Goal: Communication & Community: Connect with others

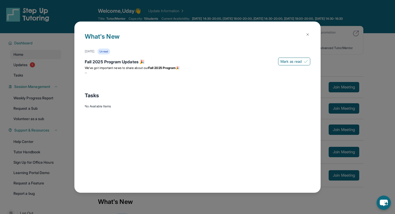
click at [307, 35] on img at bounding box center [307, 34] width 4 height 4
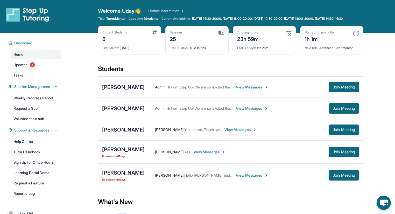
click at [193, 153] on span "View Messages" at bounding box center [209, 151] width 32 height 5
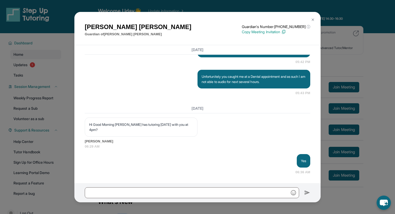
scroll to position [1860, 0]
click at [312, 19] on img at bounding box center [313, 20] width 4 height 4
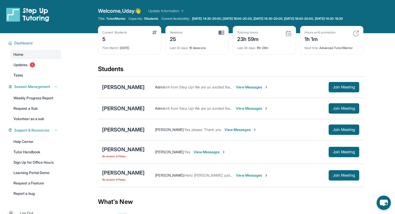
click at [243, 177] on span "View Messages" at bounding box center [252, 174] width 32 height 5
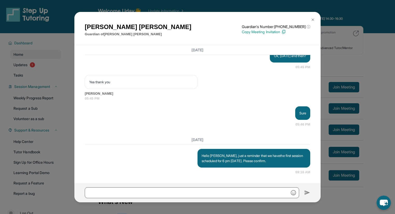
scroll to position [864, 0]
click at [313, 20] on img at bounding box center [313, 20] width 4 height 4
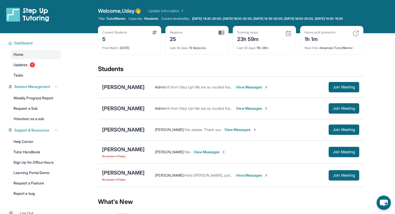
click at [237, 132] on span "View Messages" at bounding box center [240, 129] width 32 height 5
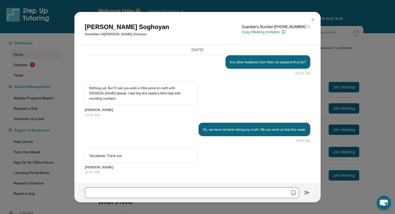
scroll to position [2218, 0]
click at [312, 21] on img at bounding box center [313, 20] width 4 height 4
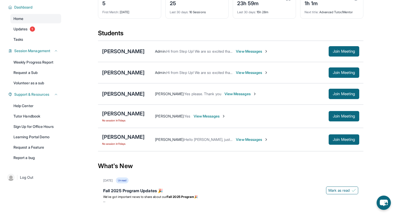
scroll to position [41, 0]
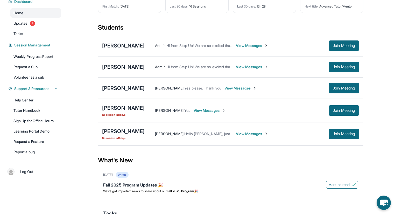
click at [247, 136] on span "View Messages" at bounding box center [252, 133] width 32 height 5
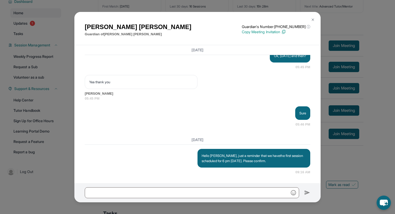
scroll to position [864, 0]
click at [312, 22] on button at bounding box center [312, 20] width 10 height 10
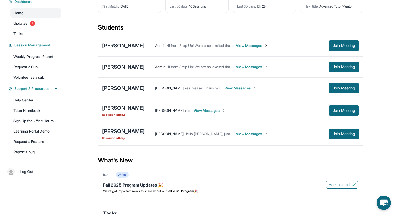
click at [122, 135] on div "[PERSON_NAME]" at bounding box center [123, 130] width 42 height 7
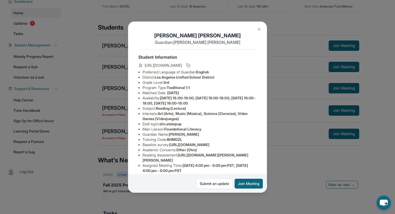
click at [260, 29] on img at bounding box center [259, 29] width 4 height 4
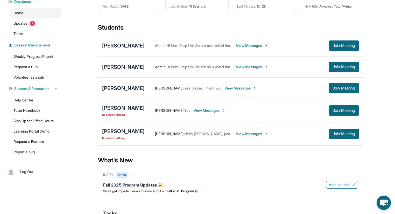
click at [117, 111] on div "[PERSON_NAME]" at bounding box center [123, 107] width 42 height 7
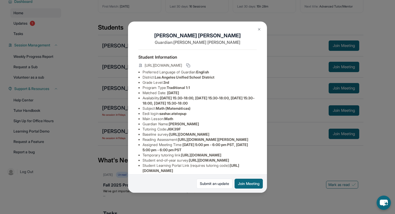
click at [260, 29] on img at bounding box center [259, 29] width 4 height 4
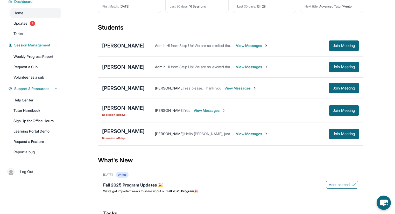
click at [193, 113] on span "View Messages" at bounding box center [209, 110] width 32 height 5
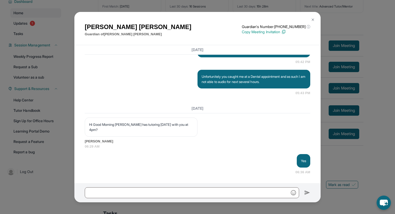
scroll to position [1860, 0]
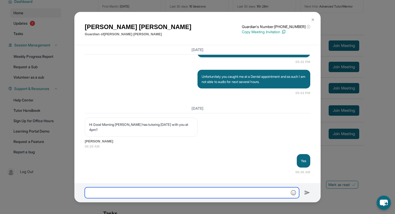
click at [131, 192] on input "text" at bounding box center [192, 192] width 214 height 11
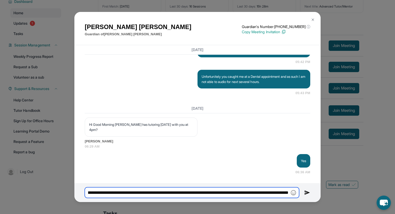
scroll to position [0, 54]
type input "**********"
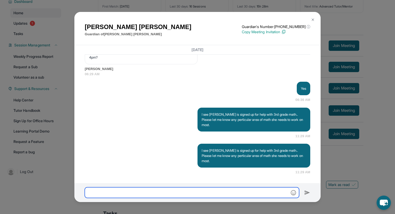
scroll to position [1933, 0]
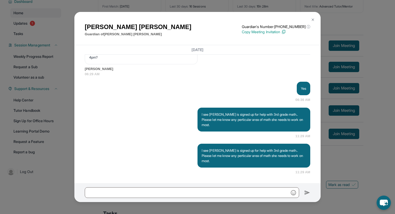
click at [313, 19] on img at bounding box center [313, 20] width 4 height 4
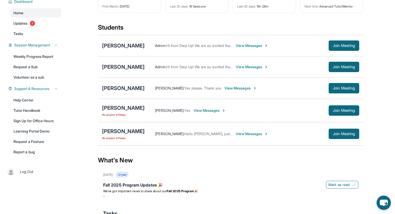
click at [119, 134] on div "[PERSON_NAME]" at bounding box center [123, 130] width 42 height 7
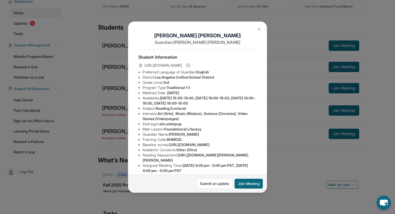
click at [259, 28] on img at bounding box center [259, 29] width 4 height 4
